Goal: Information Seeking & Learning: Learn about a topic

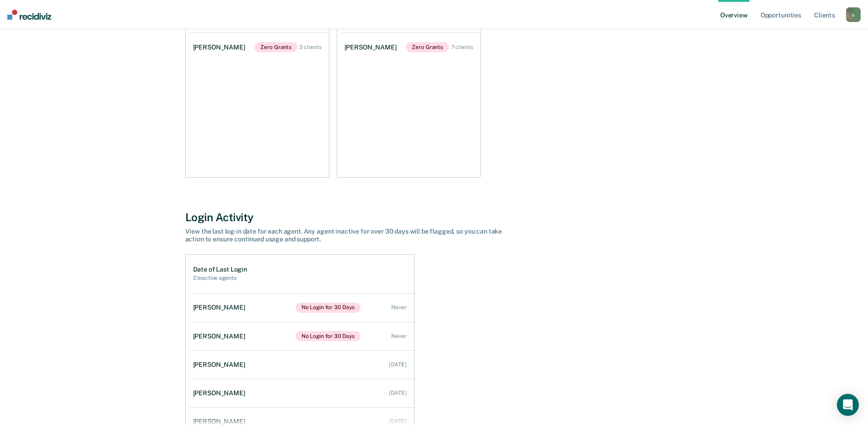
scroll to position [183, 0]
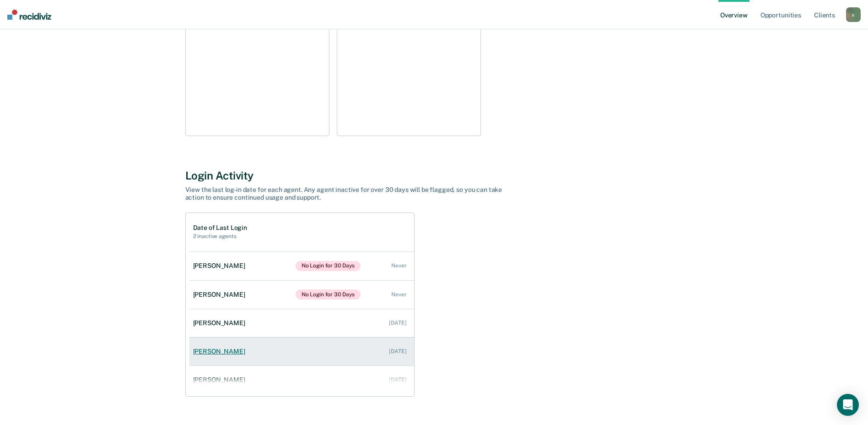
click at [313, 348] on link "[PERSON_NAME] [DATE]" at bounding box center [301, 351] width 225 height 26
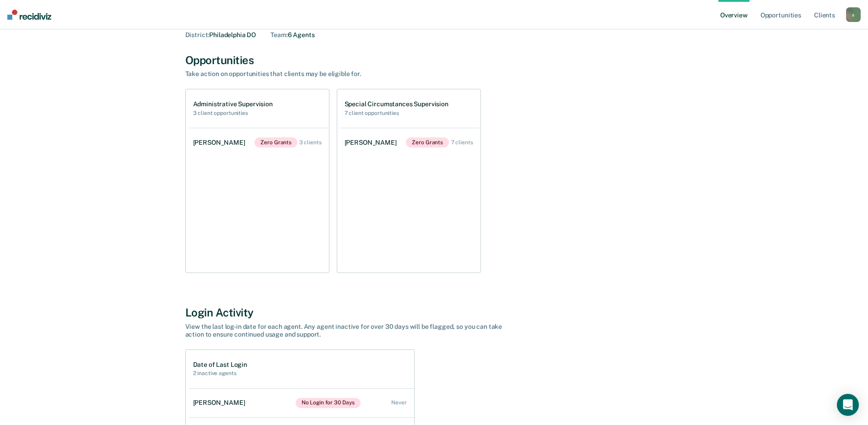
scroll to position [46, 0]
click at [298, 170] on ul "[PERSON_NAME] Zero Grants 3 clients" at bounding box center [259, 200] width 140 height 145
